Goal: Find specific page/section: Find specific page/section

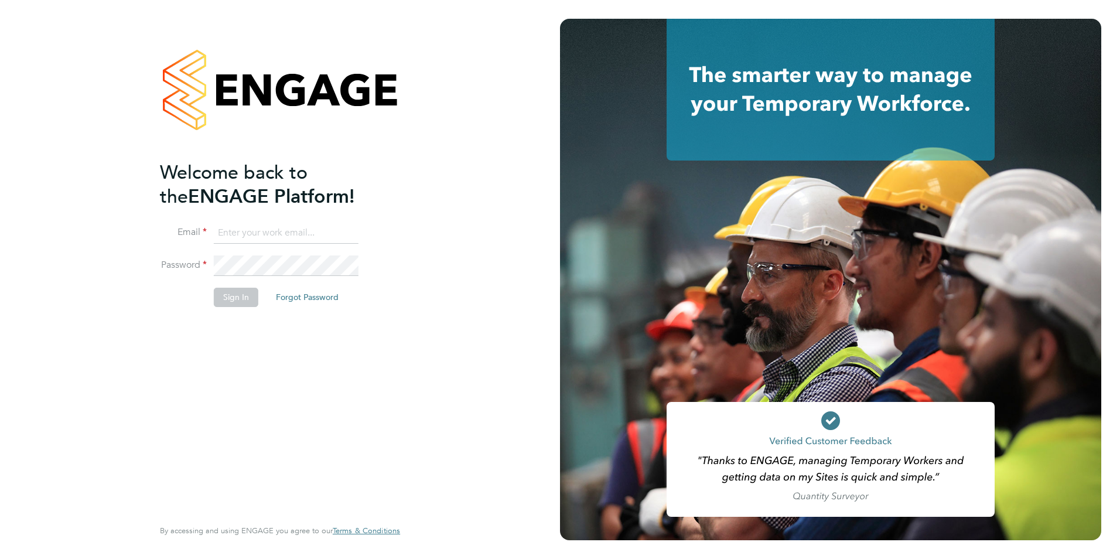
type input "[EMAIL_ADDRESS][PERSON_NAME][DOMAIN_NAME]"
click at [244, 300] on button "Sign In" at bounding box center [236, 297] width 45 height 19
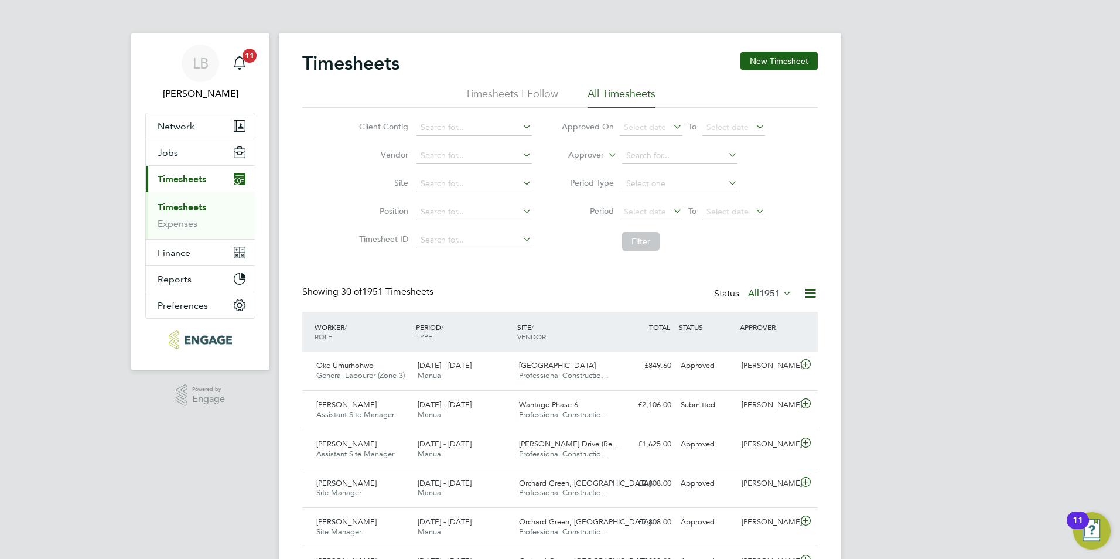
drag, startPoint x: 923, startPoint y: 271, endPoint x: 1014, endPoint y: 279, distance: 91.2
click at [190, 156] on button "Jobs" at bounding box center [200, 152] width 109 height 26
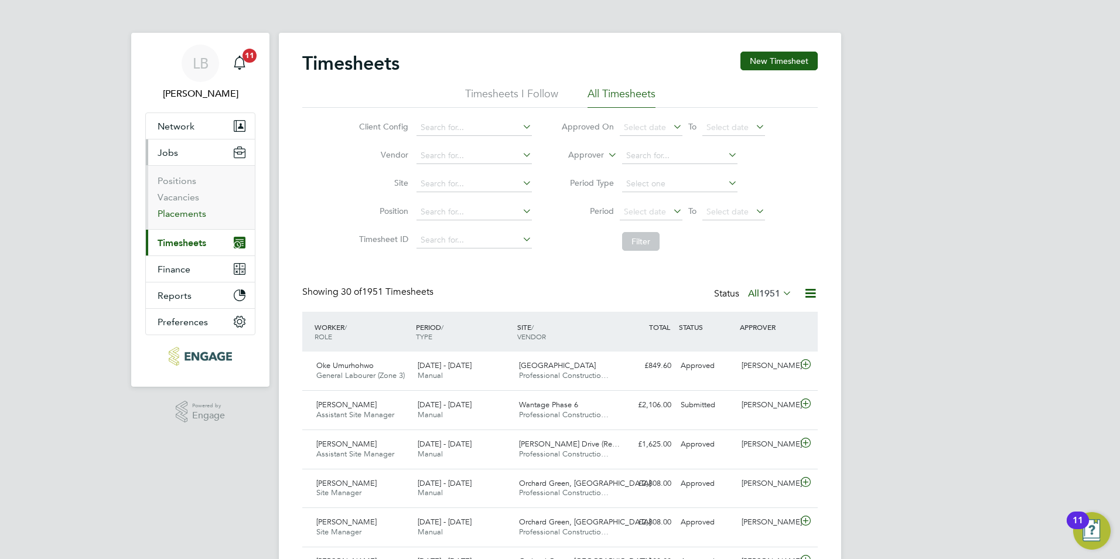
drag, startPoint x: 187, startPoint y: 213, endPoint x: 189, endPoint y: 220, distance: 6.9
click at [187, 213] on link "Placements" at bounding box center [182, 213] width 49 height 11
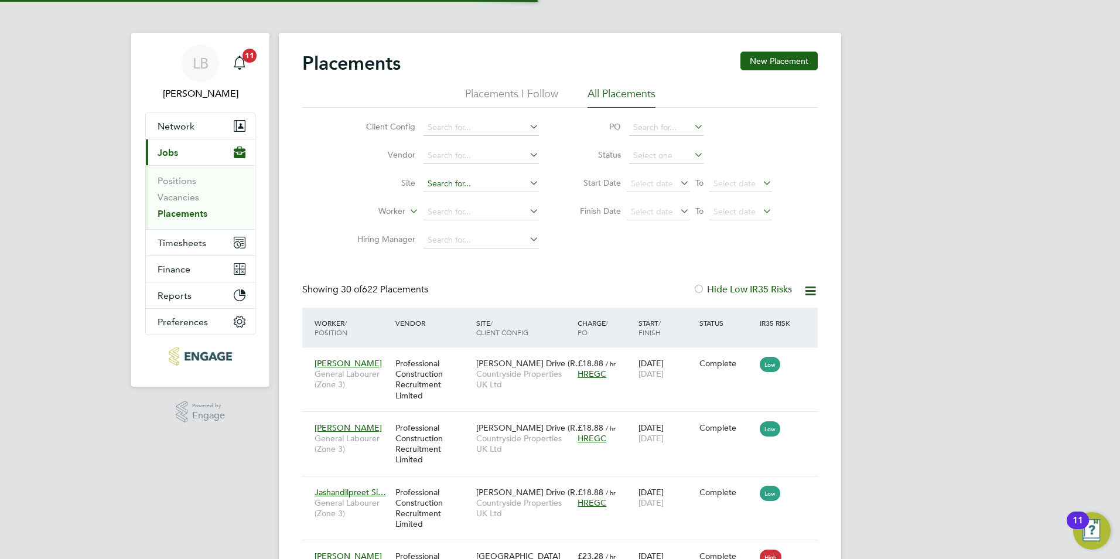
click at [447, 184] on input at bounding box center [480, 184] width 115 height 16
type input "m"
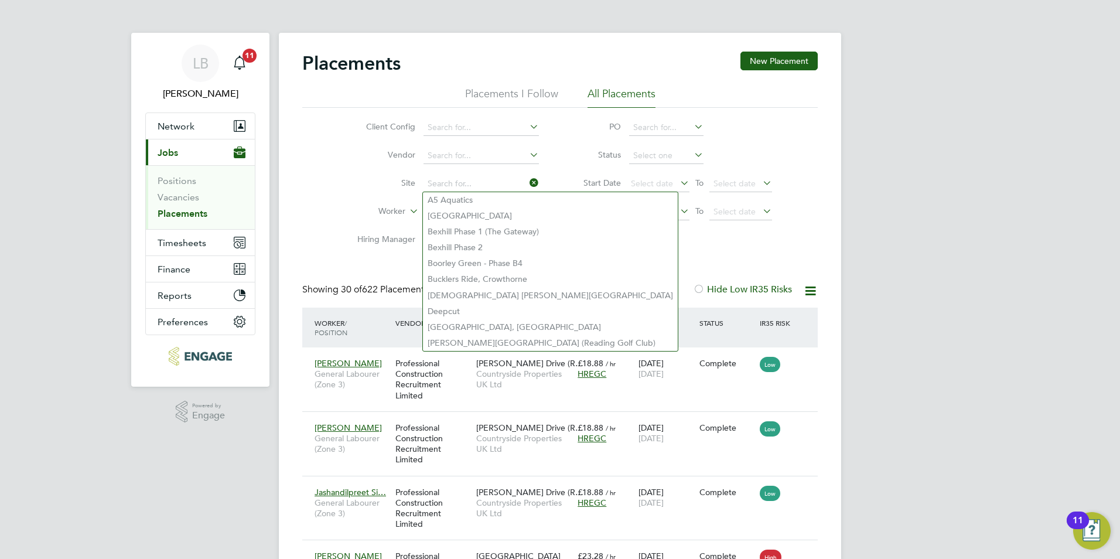
click at [330, 189] on div "Client Config Vendor Site Worker Hiring Manager PO Status Start Date Select dat…" at bounding box center [559, 181] width 515 height 146
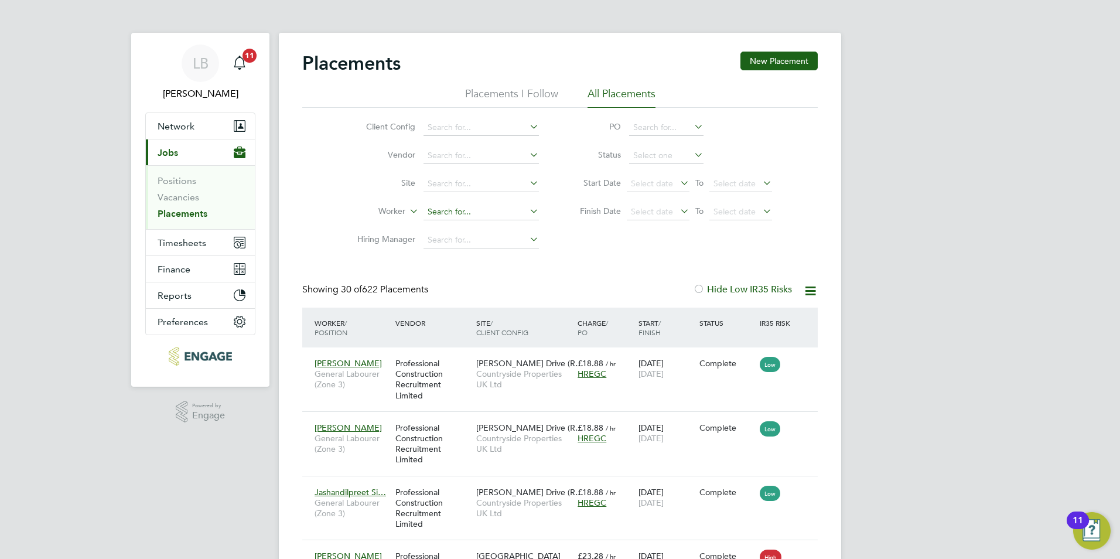
click at [460, 211] on input at bounding box center [480, 212] width 115 height 16
click at [455, 232] on li "[PERSON_NAME]" at bounding box center [495, 228] width 145 height 16
type input "[PERSON_NAME]"
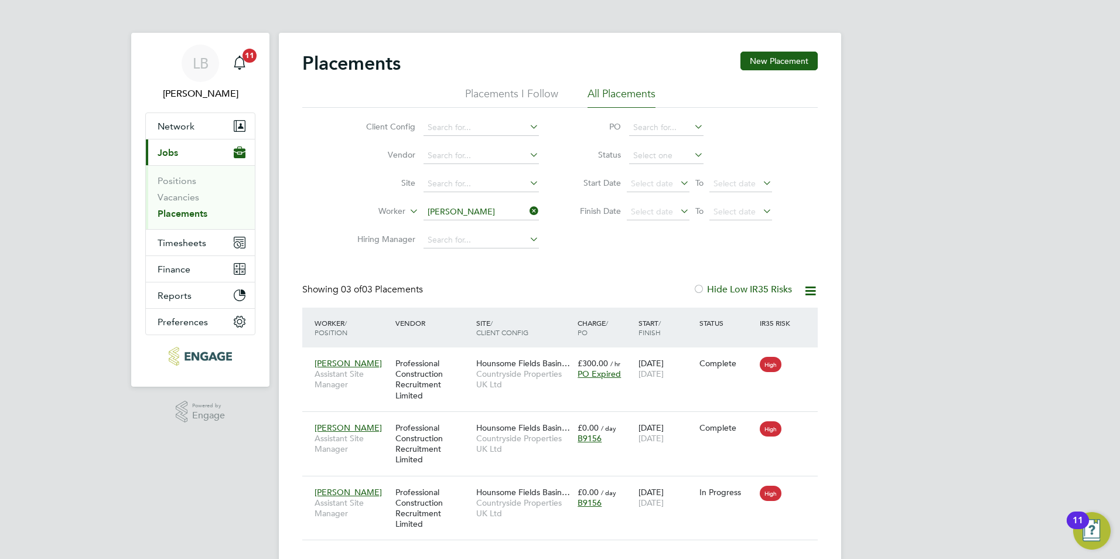
click at [527, 211] on icon at bounding box center [527, 211] width 0 height 16
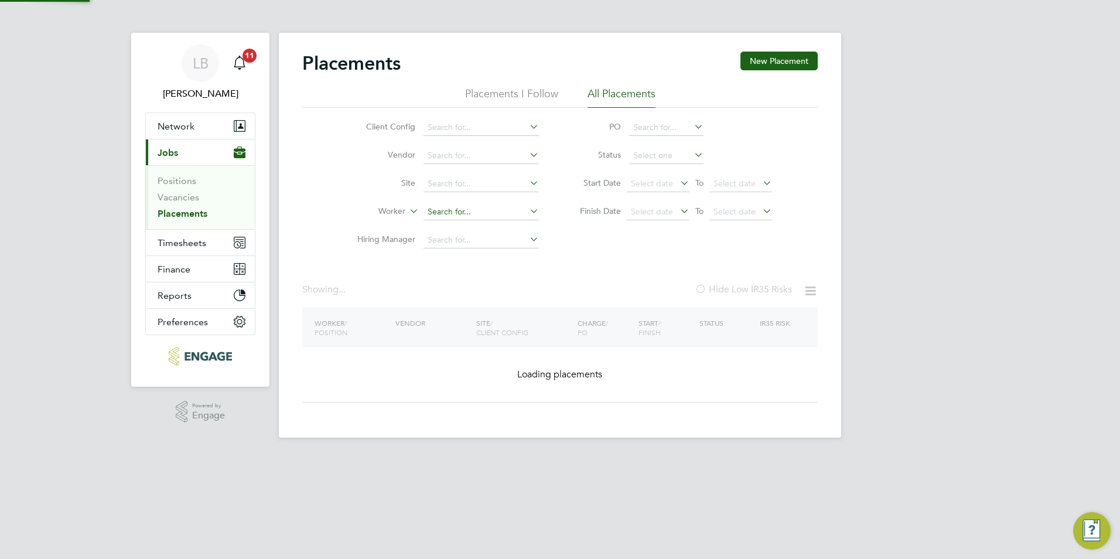
click at [505, 211] on input at bounding box center [480, 212] width 115 height 16
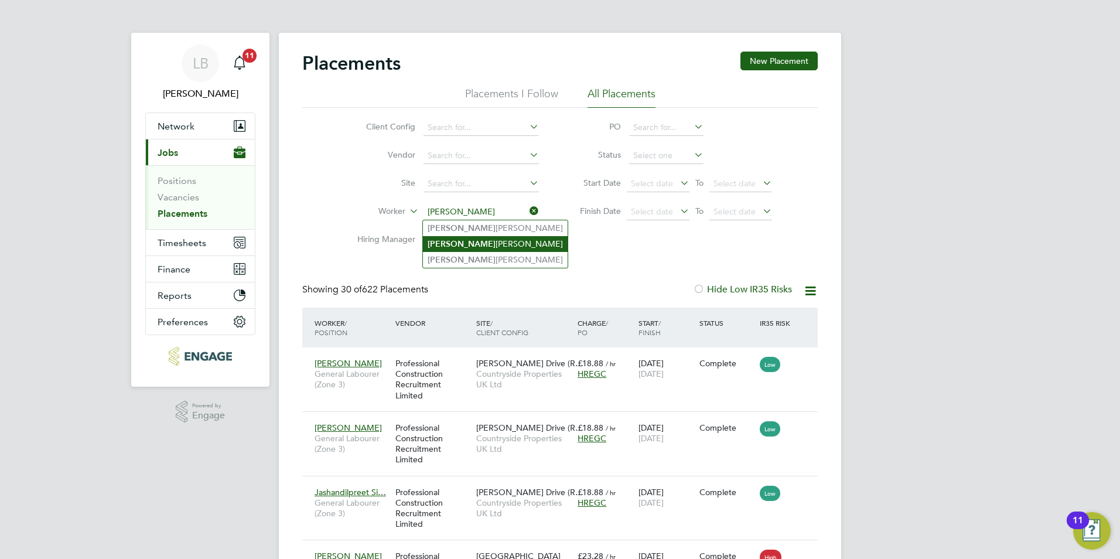
click at [460, 244] on li "[PERSON_NAME]" at bounding box center [495, 244] width 145 height 16
type input "[PERSON_NAME]"
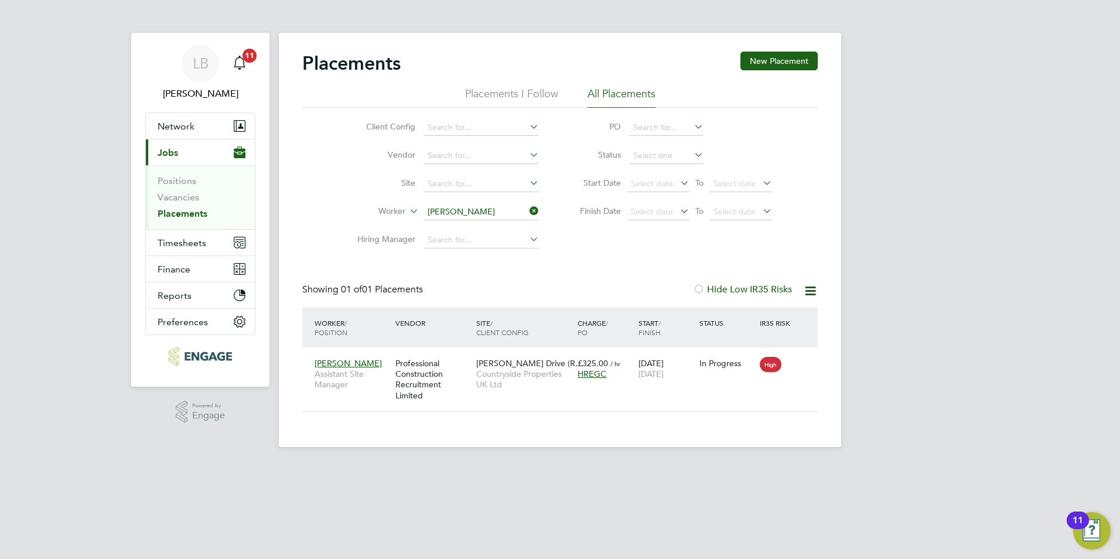
click at [527, 211] on icon at bounding box center [527, 211] width 0 height 16
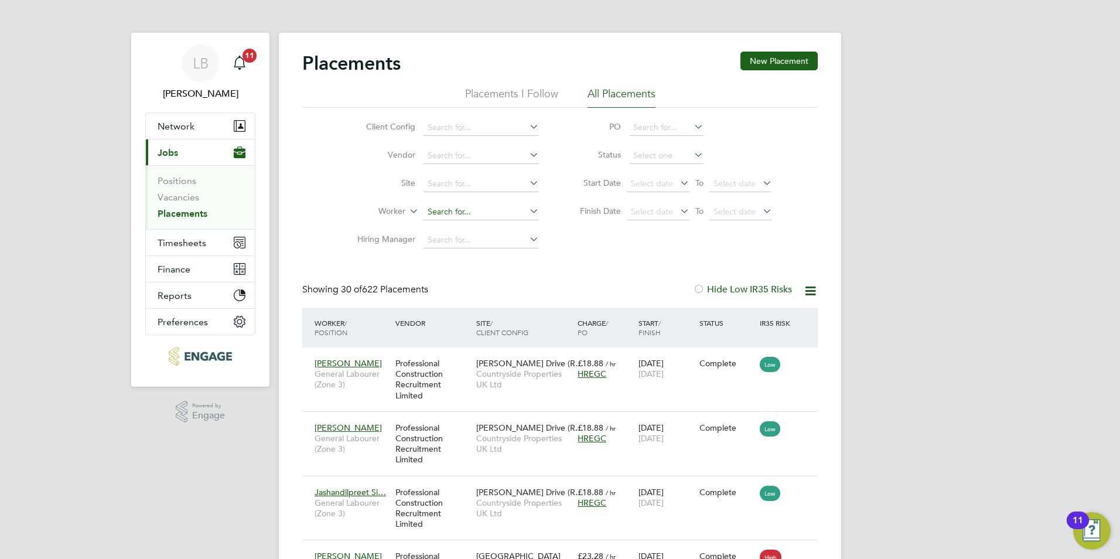
click at [512, 209] on input at bounding box center [480, 212] width 115 height 16
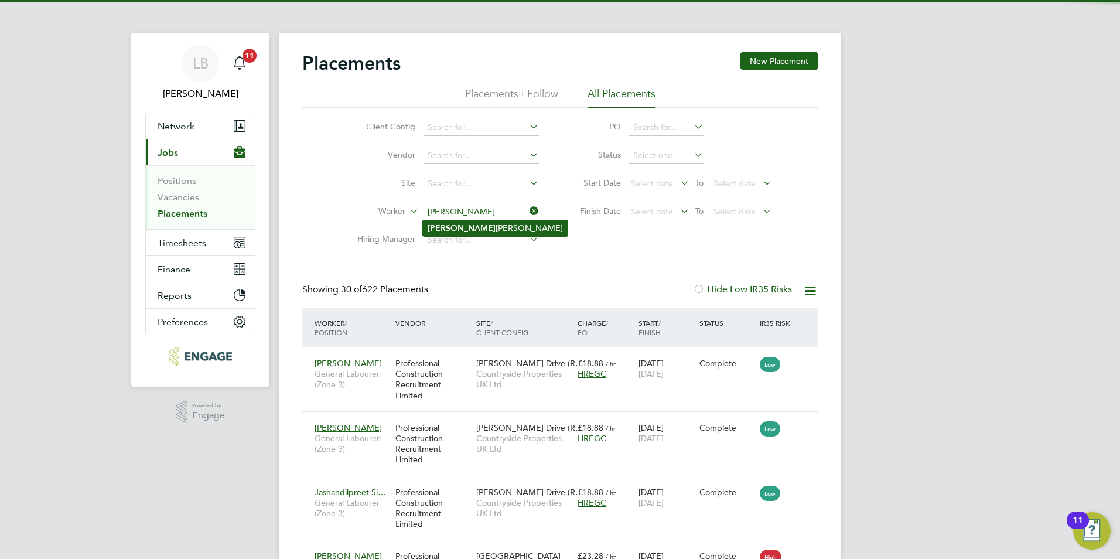
click at [505, 228] on li "[PERSON_NAME]" at bounding box center [495, 228] width 145 height 16
type input "[PERSON_NAME]"
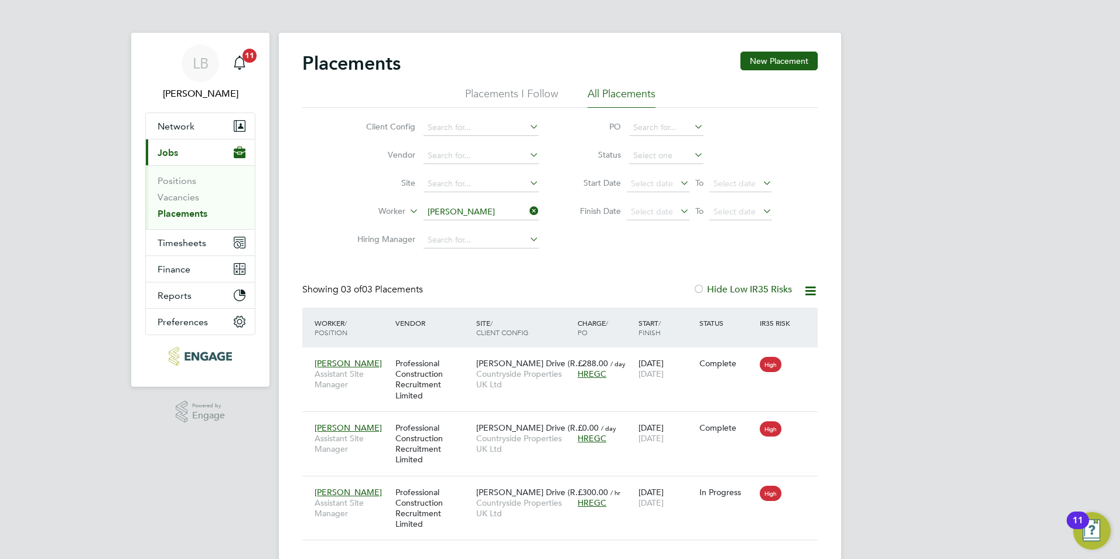
click at [527, 213] on icon at bounding box center [527, 211] width 0 height 16
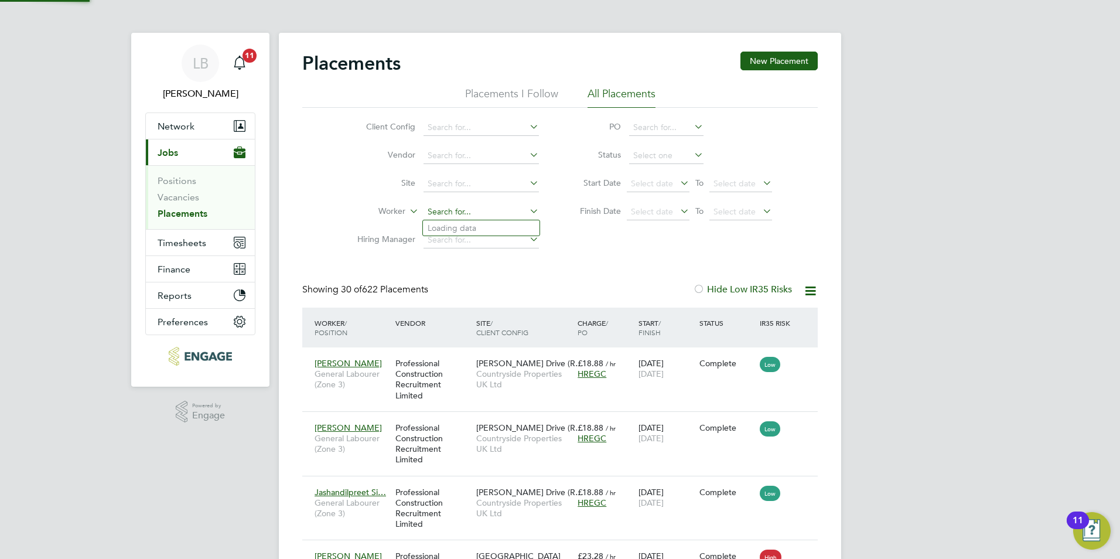
click at [507, 209] on input at bounding box center [480, 212] width 115 height 16
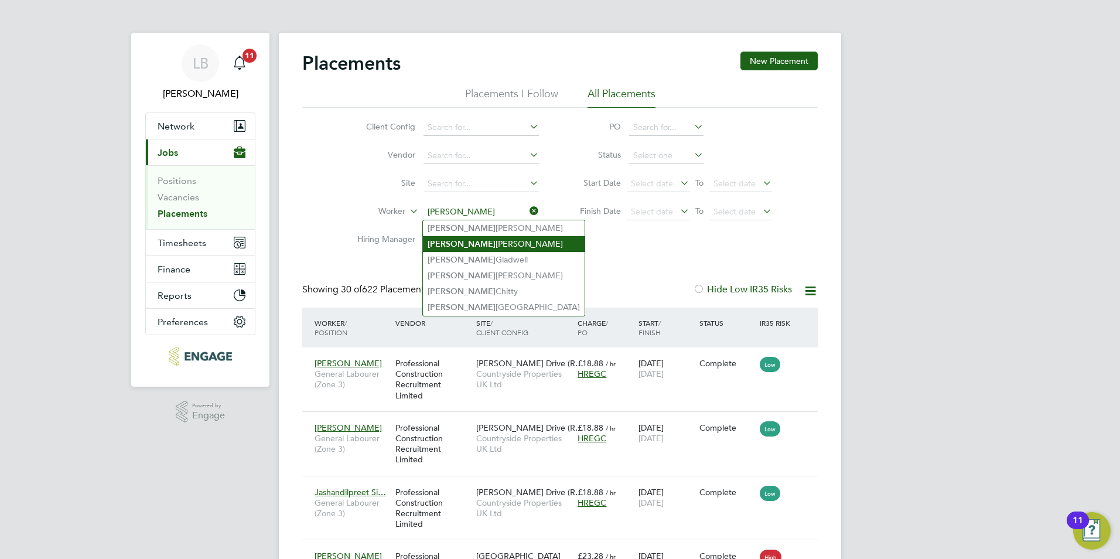
click at [470, 241] on li "[PERSON_NAME]" at bounding box center [504, 244] width 162 height 16
type input "[PERSON_NAME]"
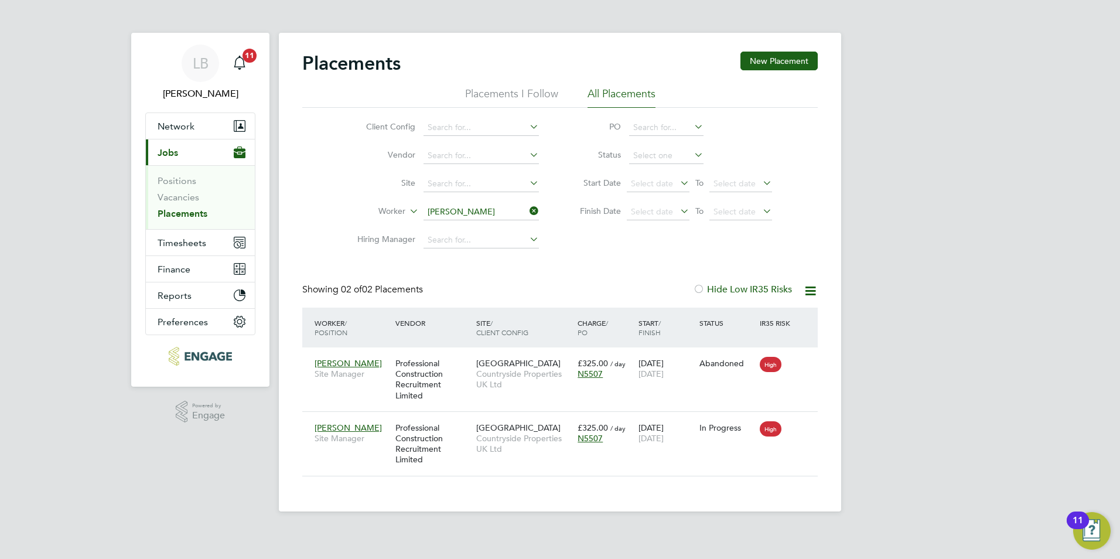
click at [527, 209] on icon at bounding box center [527, 211] width 0 height 16
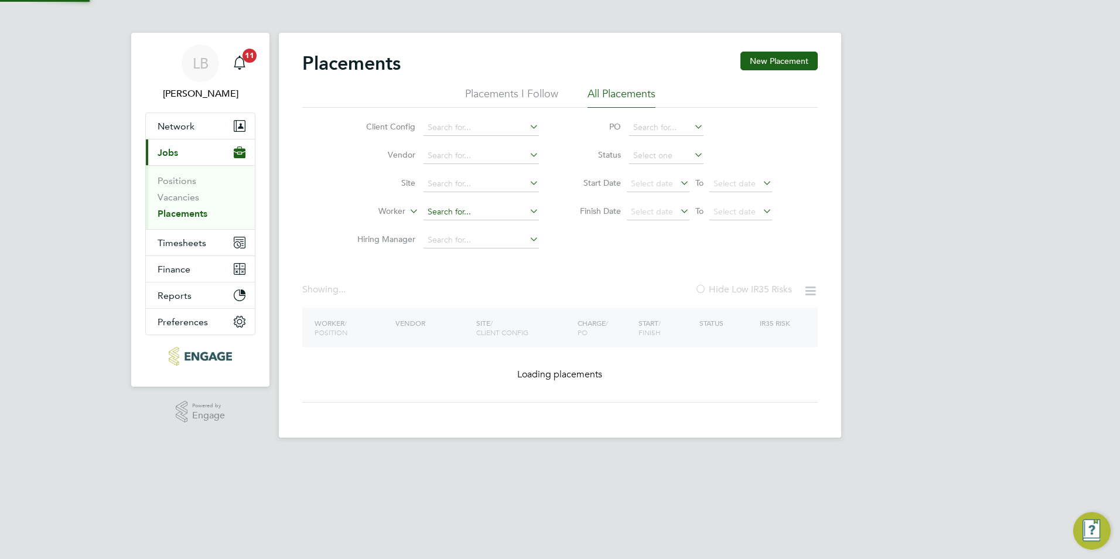
click at [479, 216] on input at bounding box center [480, 212] width 115 height 16
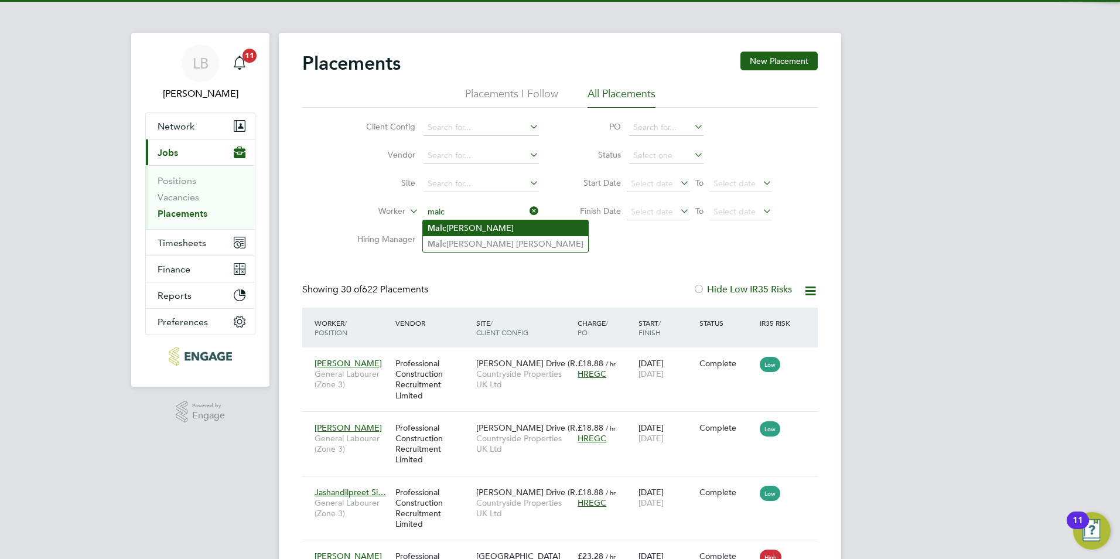
click at [467, 232] on li "Malc [PERSON_NAME]" at bounding box center [505, 228] width 165 height 16
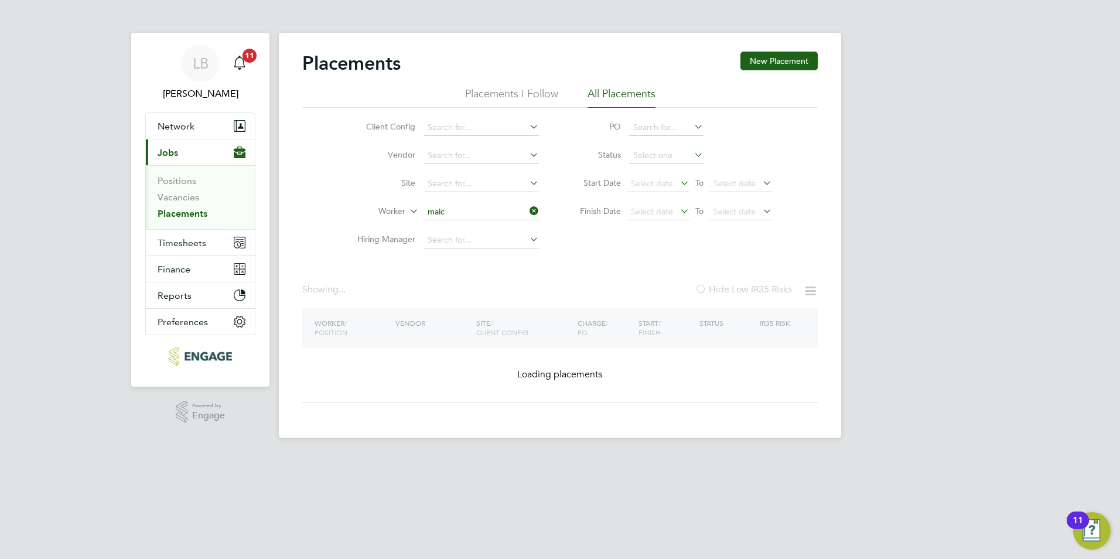
type input "[PERSON_NAME]"
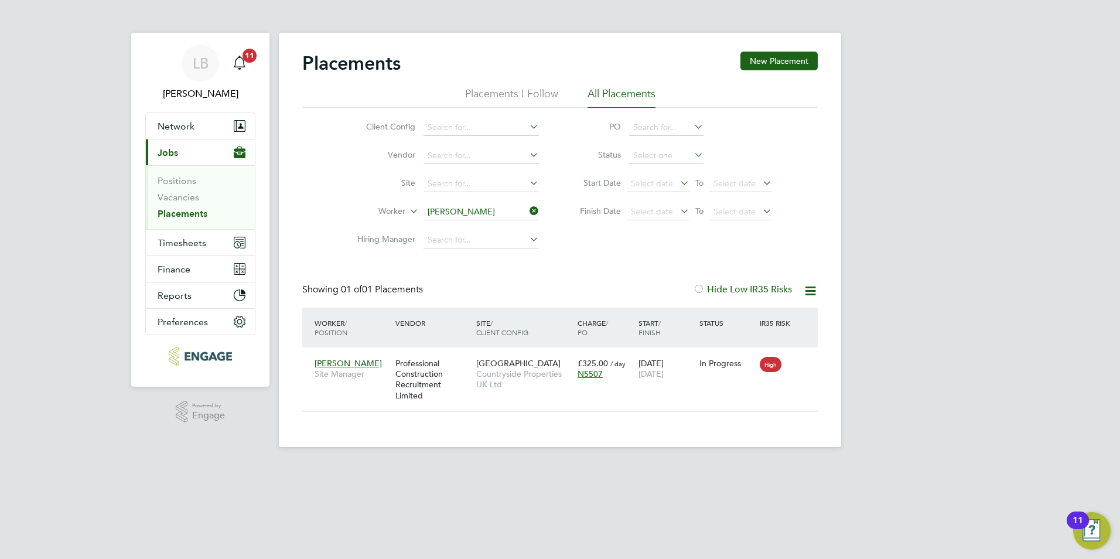
click at [527, 210] on icon at bounding box center [527, 211] width 0 height 16
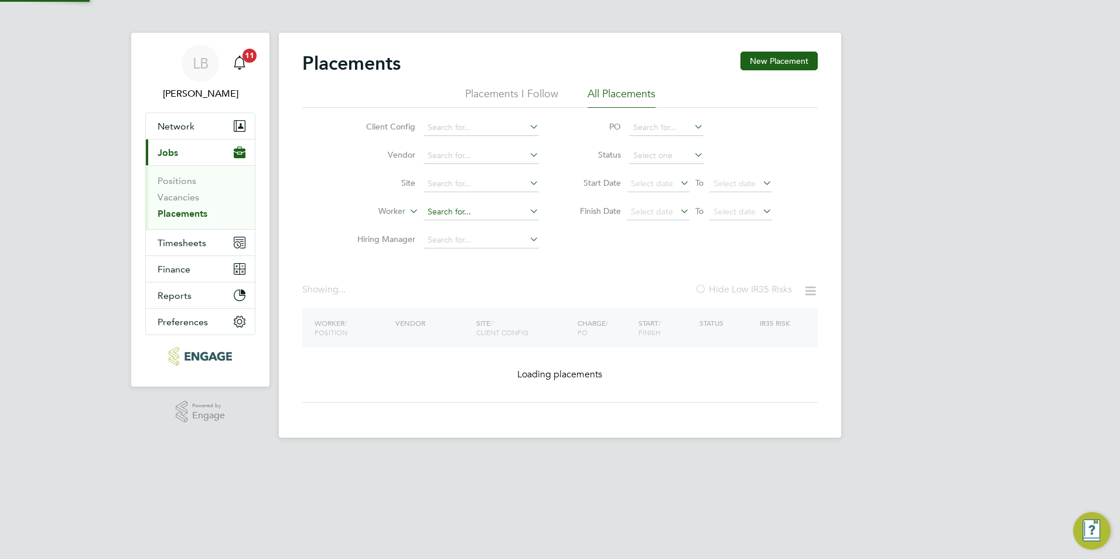
click at [489, 213] on input at bounding box center [480, 212] width 115 height 16
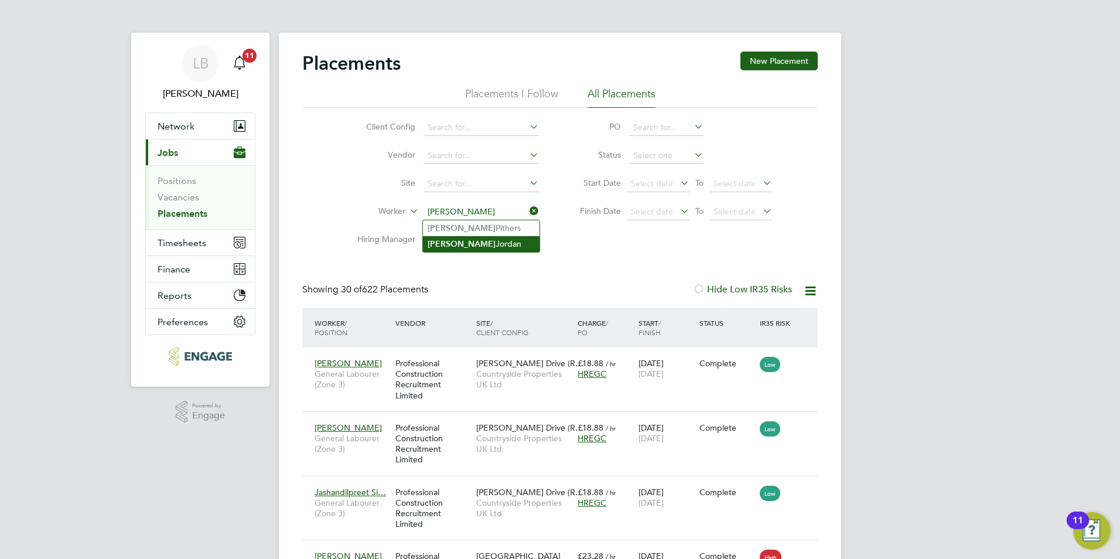
click at [481, 238] on li "[PERSON_NAME]" at bounding box center [481, 244] width 117 height 16
type input "[PERSON_NAME]"
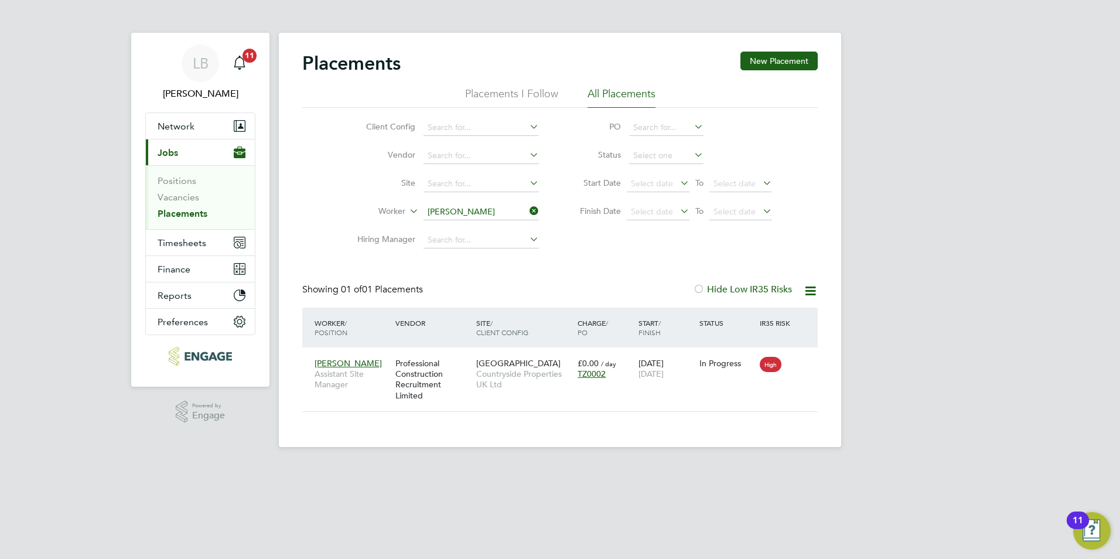
click at [527, 214] on icon at bounding box center [527, 211] width 0 height 16
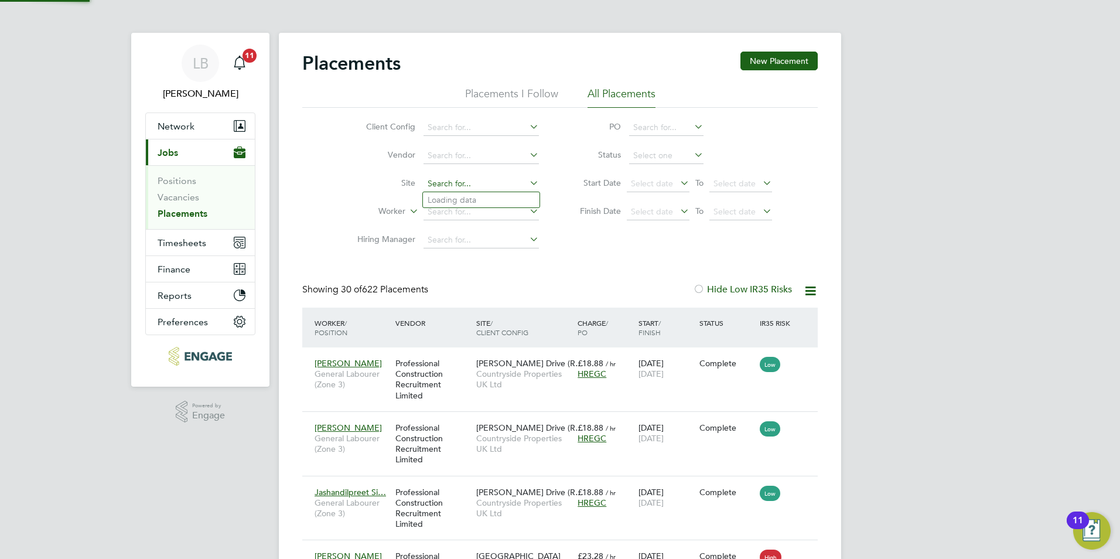
click at [501, 183] on input at bounding box center [480, 184] width 115 height 16
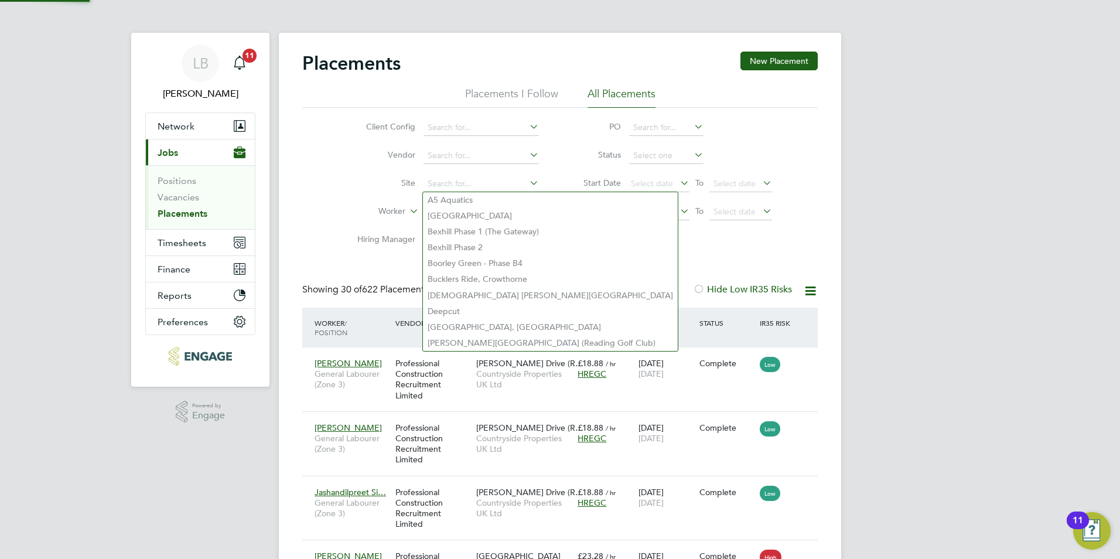
click at [303, 190] on div "Client Config Vendor Site Worker Hiring Manager PO Status Start Date Select dat…" at bounding box center [559, 181] width 515 height 146
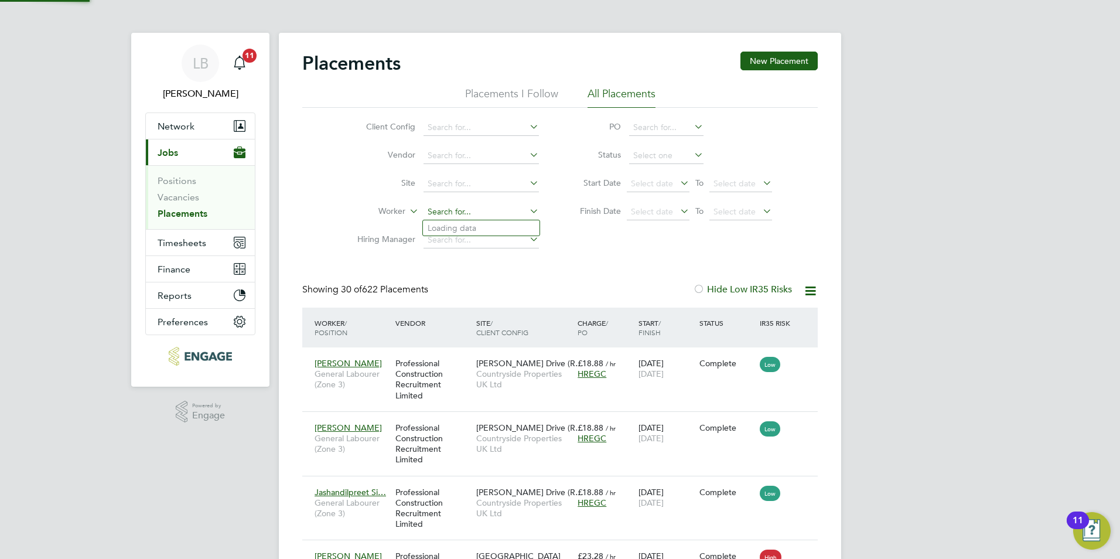
click at [472, 209] on input at bounding box center [480, 212] width 115 height 16
click at [467, 256] on li "[PERSON_NAME]" at bounding box center [495, 260] width 145 height 16
type input "[PERSON_NAME]"
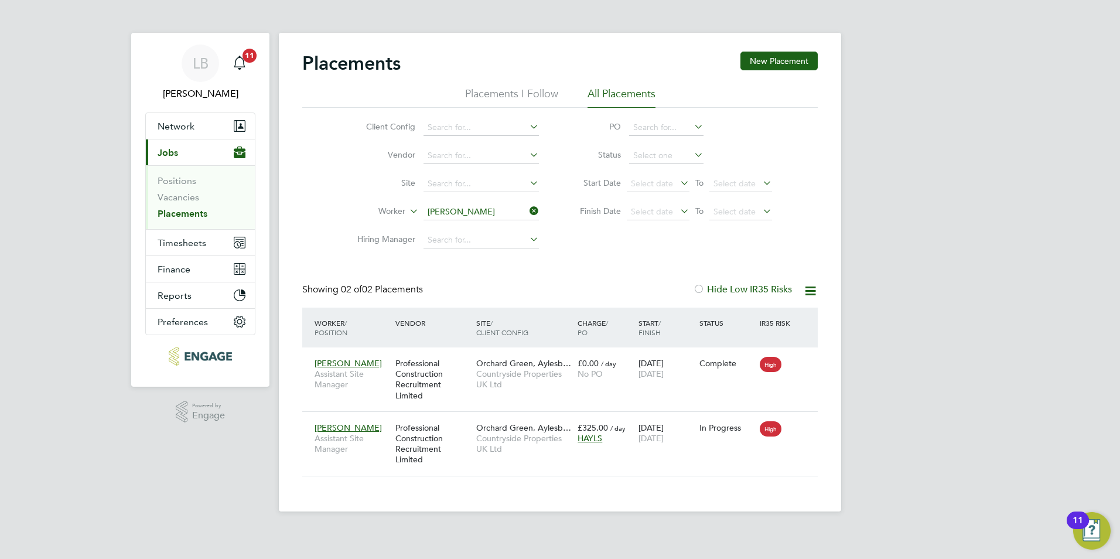
click at [527, 210] on icon at bounding box center [527, 211] width 0 height 16
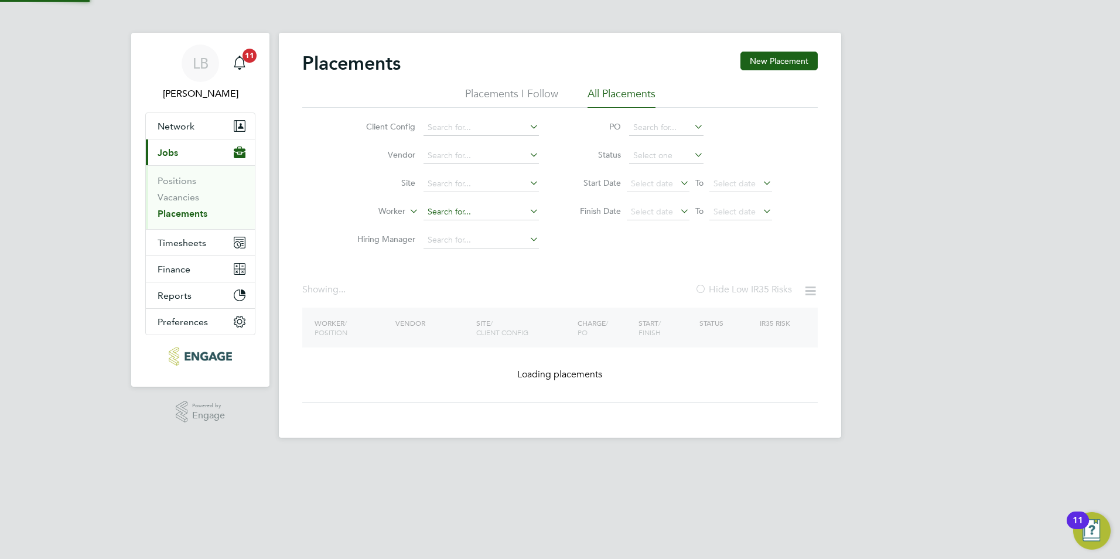
click at [470, 214] on input at bounding box center [480, 212] width 115 height 16
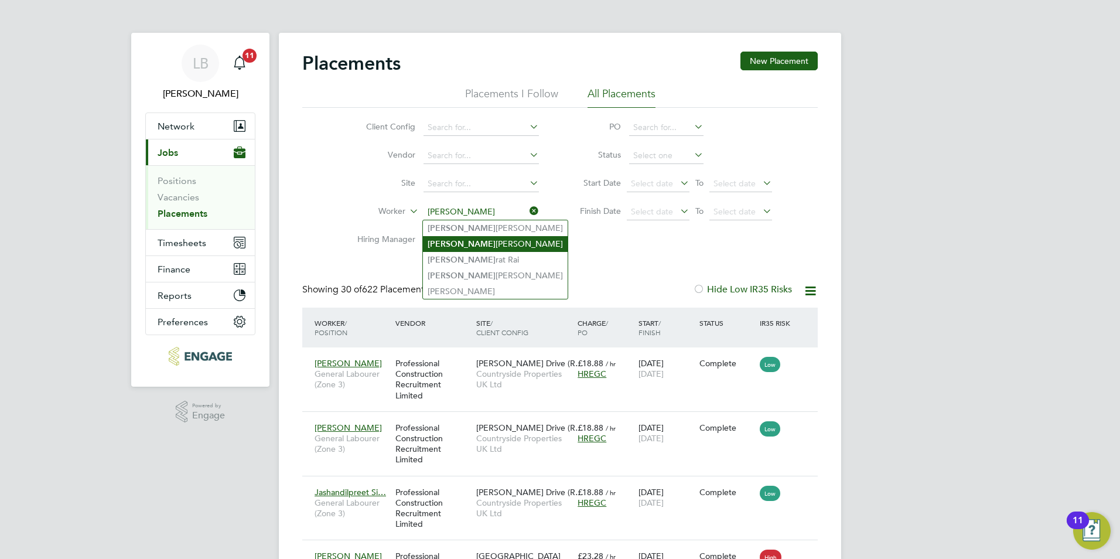
click at [463, 239] on li "[PERSON_NAME]" at bounding box center [495, 244] width 145 height 16
type input "[PERSON_NAME]"
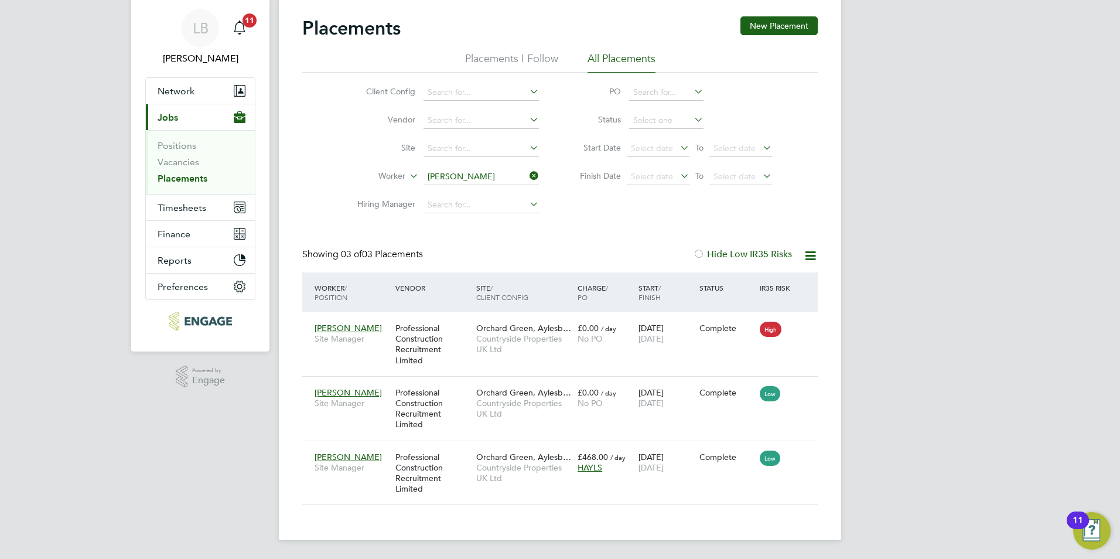
click at [527, 178] on icon at bounding box center [527, 176] width 0 height 16
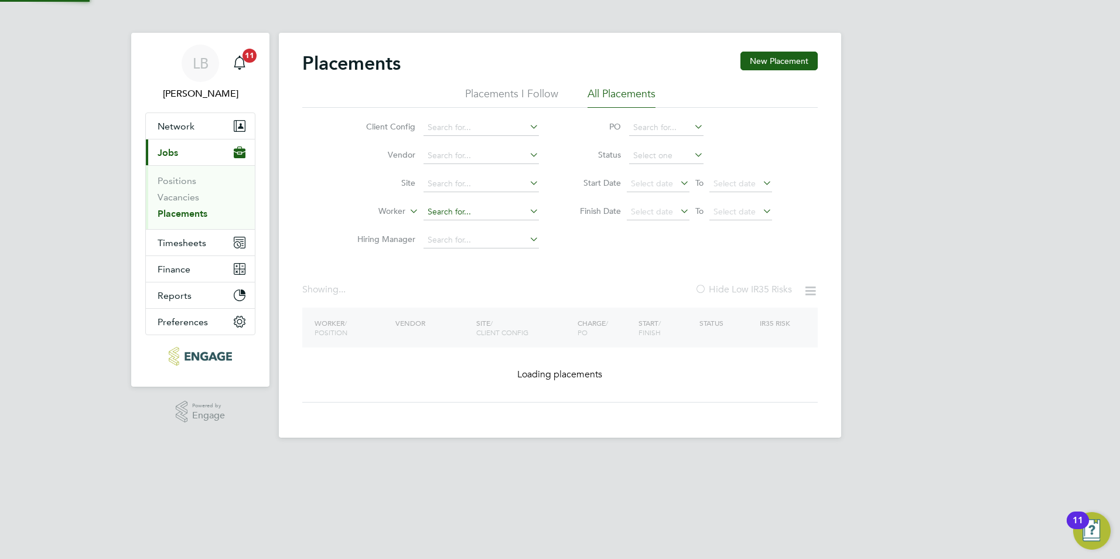
click at [467, 207] on input at bounding box center [480, 212] width 115 height 16
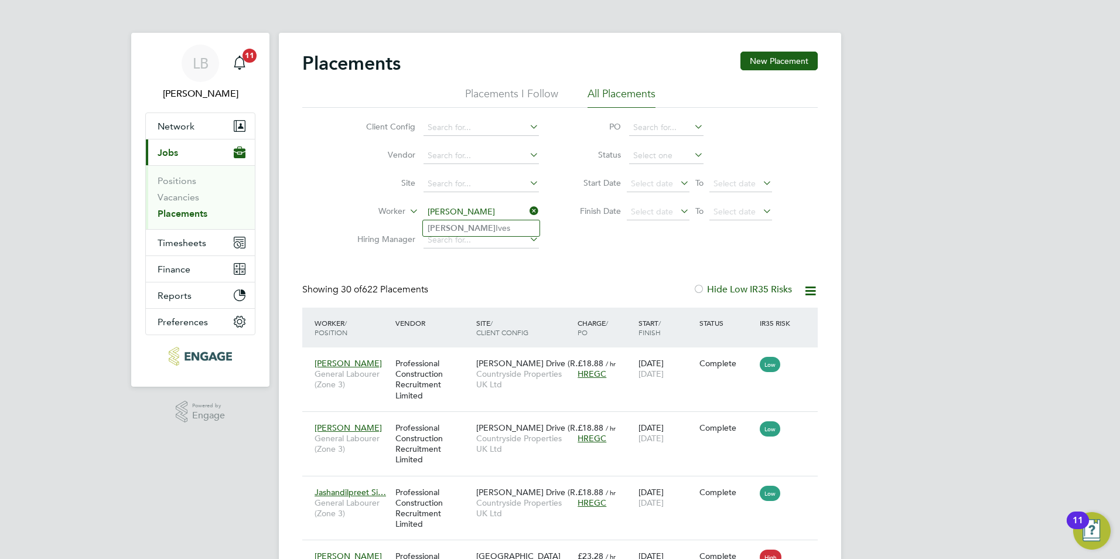
click at [472, 229] on li "[PERSON_NAME]" at bounding box center [481, 228] width 117 height 16
type input "[PERSON_NAME]"
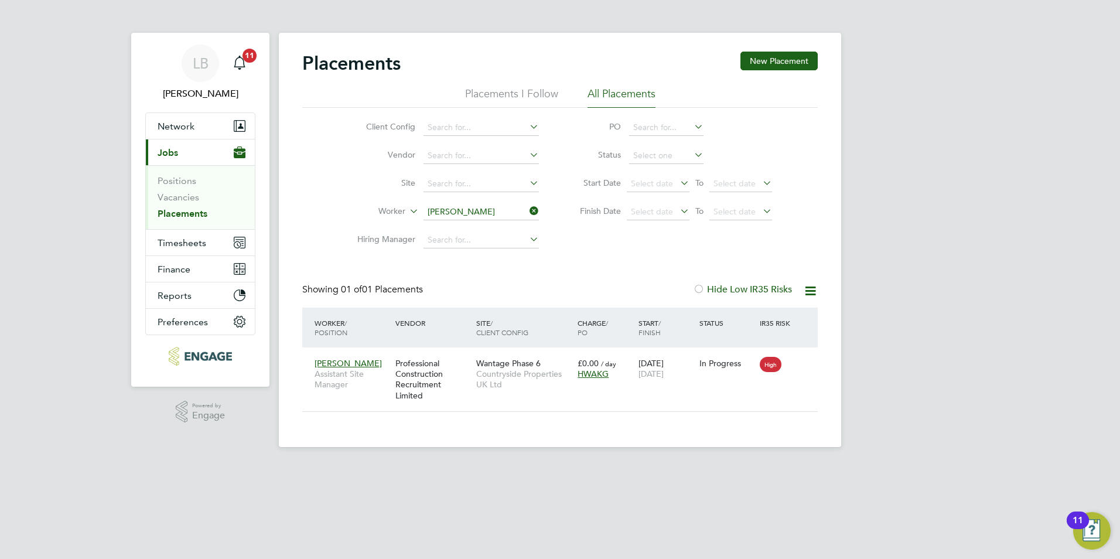
click at [527, 210] on icon at bounding box center [527, 211] width 0 height 16
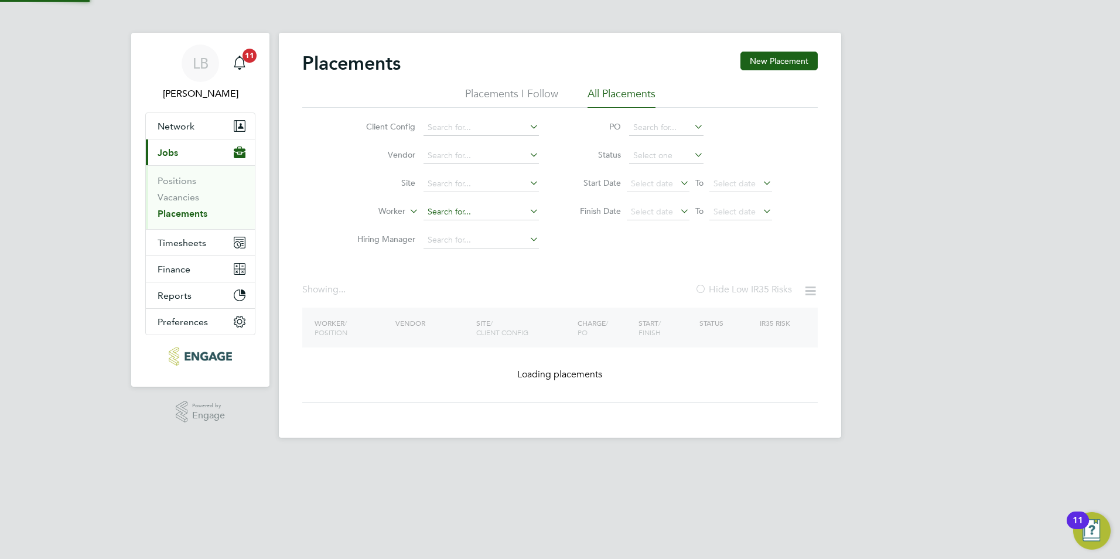
click at [487, 212] on input at bounding box center [480, 212] width 115 height 16
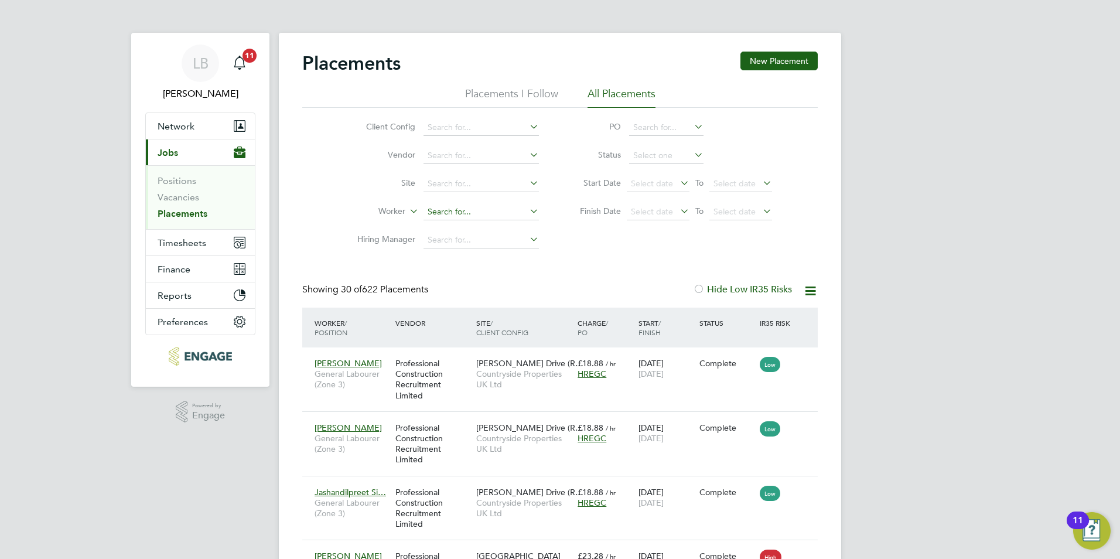
click at [484, 207] on input at bounding box center [480, 212] width 115 height 16
click at [470, 259] on li "[PERSON_NAME]" at bounding box center [495, 260] width 145 height 16
type input "[PERSON_NAME]"
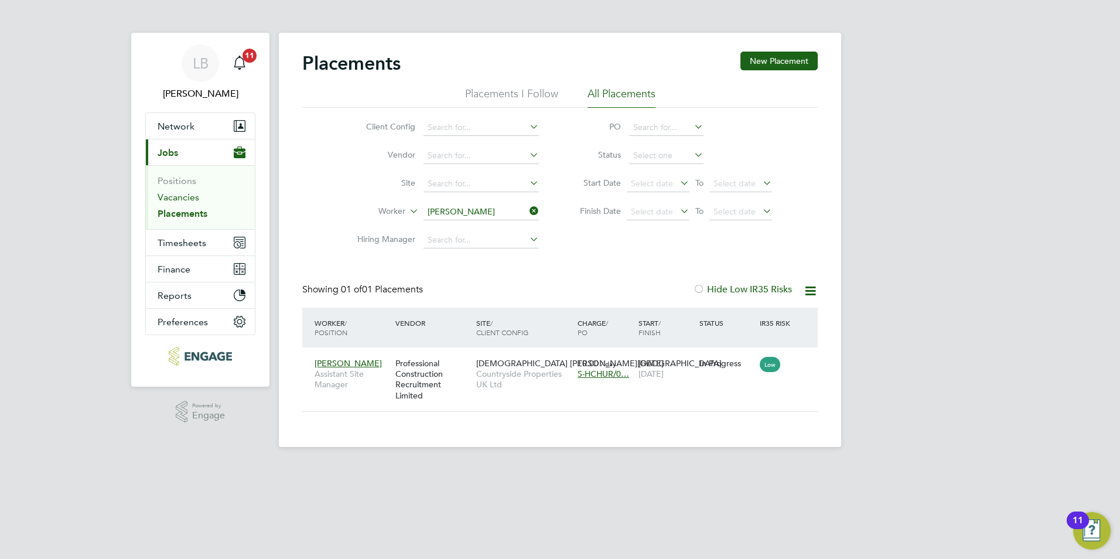
click at [176, 197] on link "Vacancies" at bounding box center [179, 197] width 42 height 11
